Goal: Task Accomplishment & Management: Complete application form

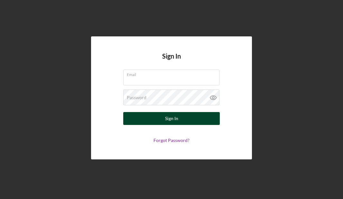
type input "[EMAIL_ADDRESS][DOMAIN_NAME]"
click at [164, 118] on button "Sign In" at bounding box center [171, 118] width 97 height 13
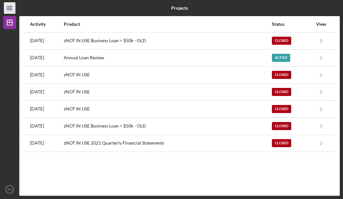
click at [5, 8] on icon "Icon/Menu" at bounding box center [10, 8] width 14 height 14
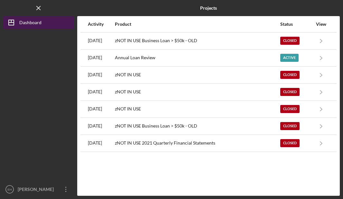
click at [29, 21] on div "Dashboard" at bounding box center [30, 23] width 22 height 14
click at [29, 22] on div "Dashboard" at bounding box center [30, 23] width 22 height 14
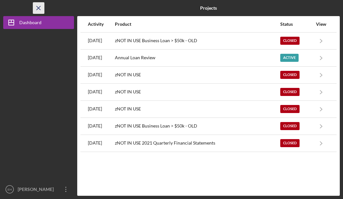
click at [41, 7] on icon "Icon/Menu Close" at bounding box center [39, 8] width 14 height 14
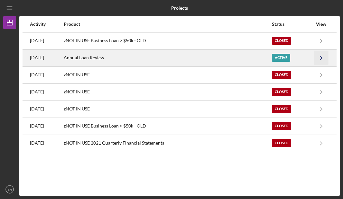
click at [323, 59] on icon "Icon/Navigate" at bounding box center [321, 58] width 14 height 14
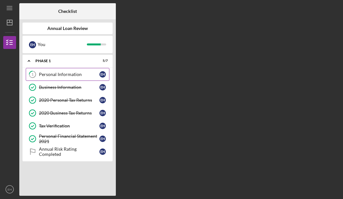
click at [56, 74] on div "Personal Information" at bounding box center [69, 74] width 61 height 5
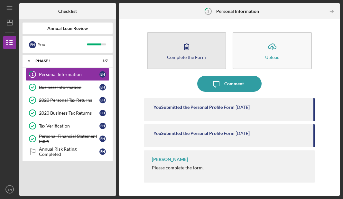
click at [210, 56] on button "Complete the Form Form" at bounding box center [186, 50] width 79 height 37
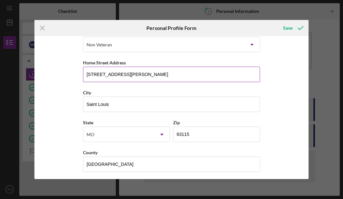
scroll to position [103, 0]
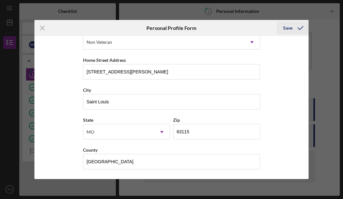
click at [292, 25] on div "Save" at bounding box center [287, 28] width 9 height 13
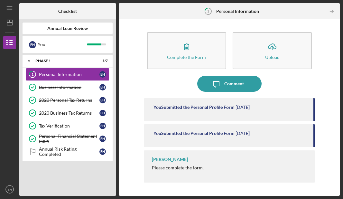
click at [229, 108] on div "You Submitted the Personal Profile Form" at bounding box center [194, 107] width 81 height 5
click at [174, 161] on div "[PERSON_NAME]" at bounding box center [170, 159] width 36 height 5
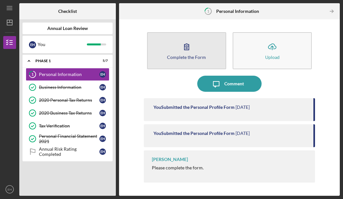
click at [193, 56] on div "Complete the Form" at bounding box center [186, 57] width 39 height 5
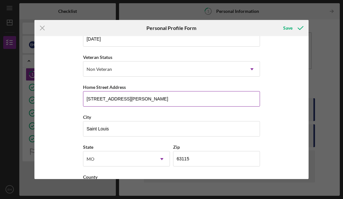
scroll to position [103, 0]
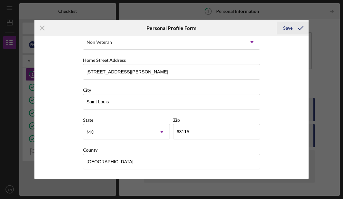
click at [285, 28] on div "Save" at bounding box center [287, 28] width 9 height 13
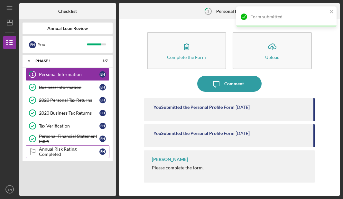
click at [63, 153] on div "Annual Risk Rating Completed" at bounding box center [69, 152] width 61 height 10
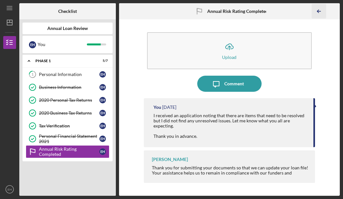
click at [321, 10] on icon "Icon/Table Pagination Arrow" at bounding box center [319, 11] width 14 height 14
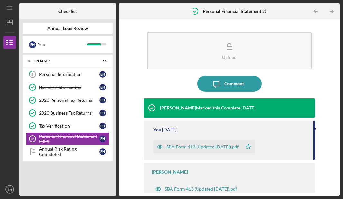
scroll to position [3, 0]
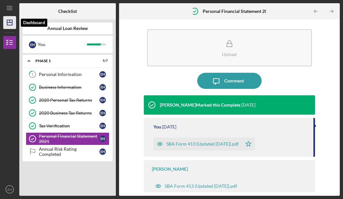
click at [9, 23] on icon "Icon/Dashboard" at bounding box center [10, 22] width 16 height 16
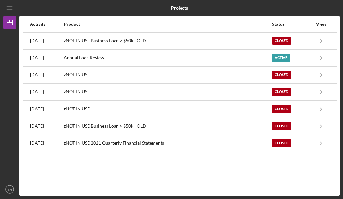
click at [8, 14] on div "Icon/Menu" at bounding box center [9, 8] width 13 height 16
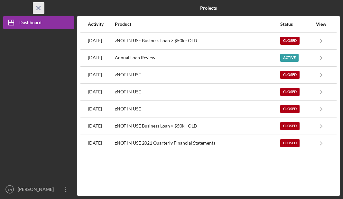
click at [38, 6] on icon "Icon/Menu Close" at bounding box center [39, 8] width 14 height 14
